Goal: Find specific page/section: Find specific page/section

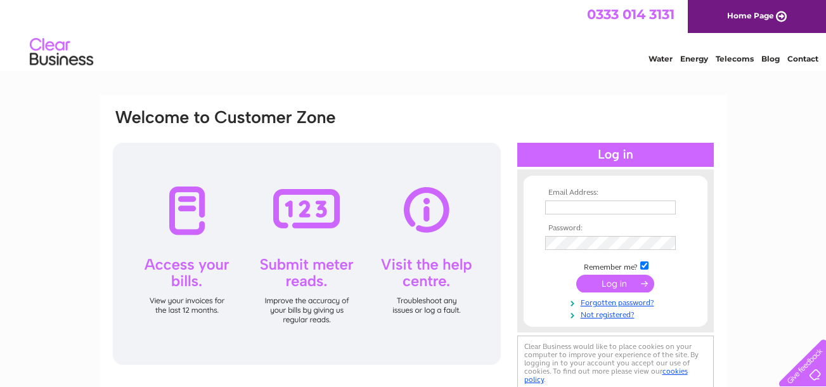
type input "[PERSON_NAME][EMAIL_ADDRESS][DOMAIN_NAME]"
click at [625, 283] on input "submit" at bounding box center [616, 284] width 78 height 18
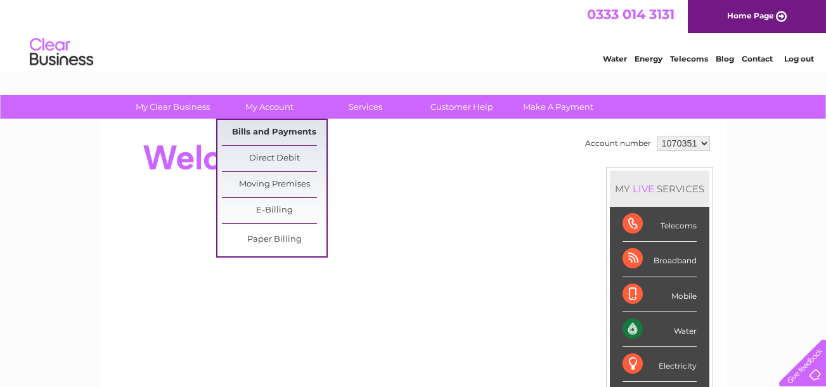
click at [307, 130] on link "Bills and Payments" at bounding box center [274, 132] width 105 height 25
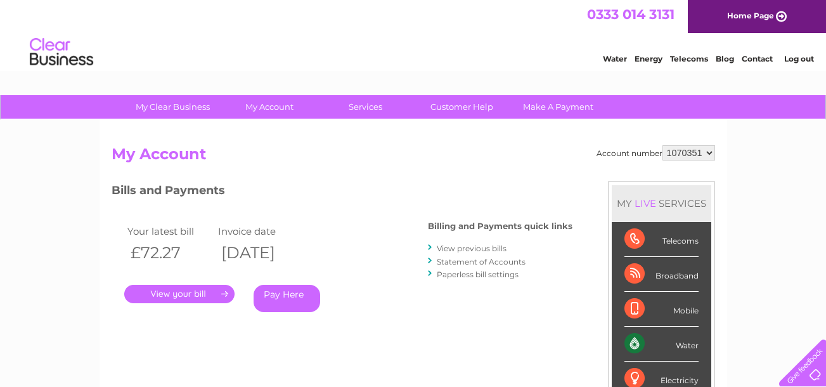
click at [180, 292] on link "." at bounding box center [179, 294] width 110 height 18
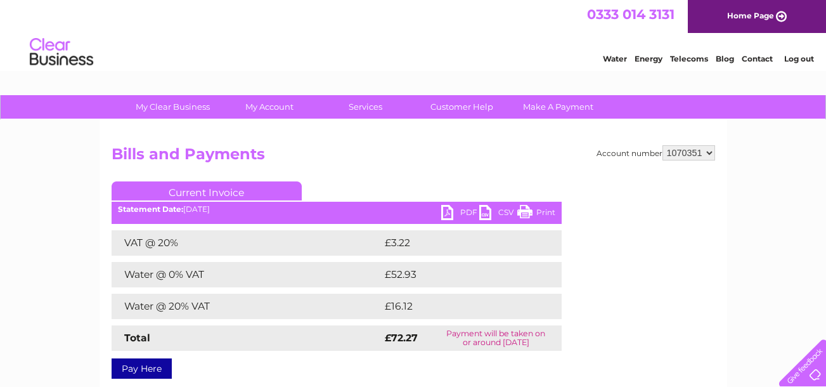
click at [545, 209] on link "Print" at bounding box center [537, 214] width 38 height 18
